Goal: Check status: Check status

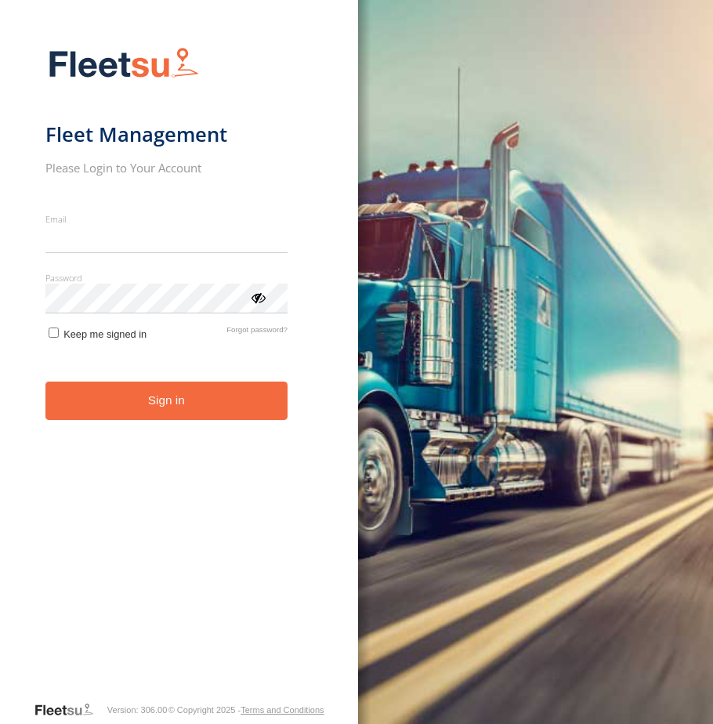
type input "**********"
click at [96, 412] on button "Sign in" at bounding box center [166, 401] width 242 height 38
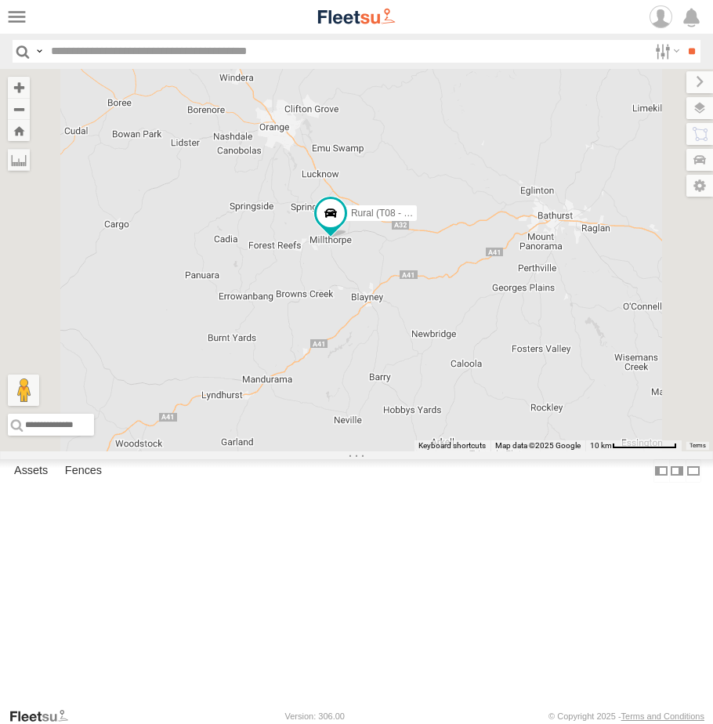
drag, startPoint x: 435, startPoint y: 346, endPoint x: 575, endPoint y: 391, distance: 147.5
click at [575, 391] on div "Rural (T08 - [PERSON_NAME]) SPARE (T04)" at bounding box center [356, 260] width 713 height 383
